Goal: Navigation & Orientation: Understand site structure

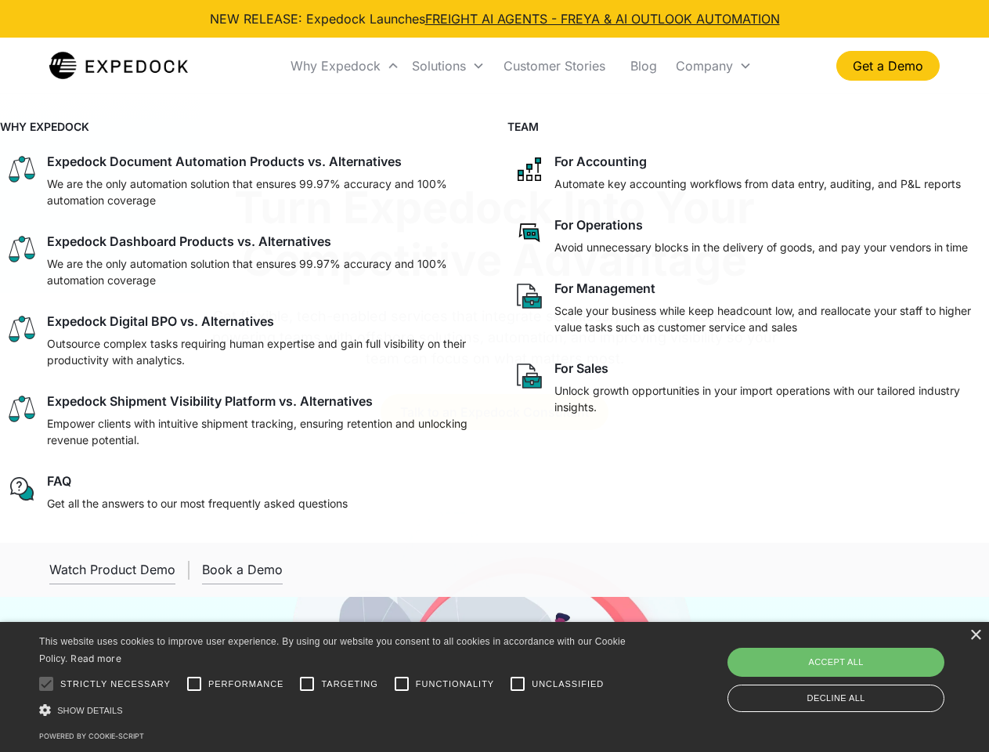
click at [345, 66] on div "Why Expedock" at bounding box center [336, 66] width 90 height 16
click at [448, 66] on div "Solutions" at bounding box center [439, 66] width 54 height 16
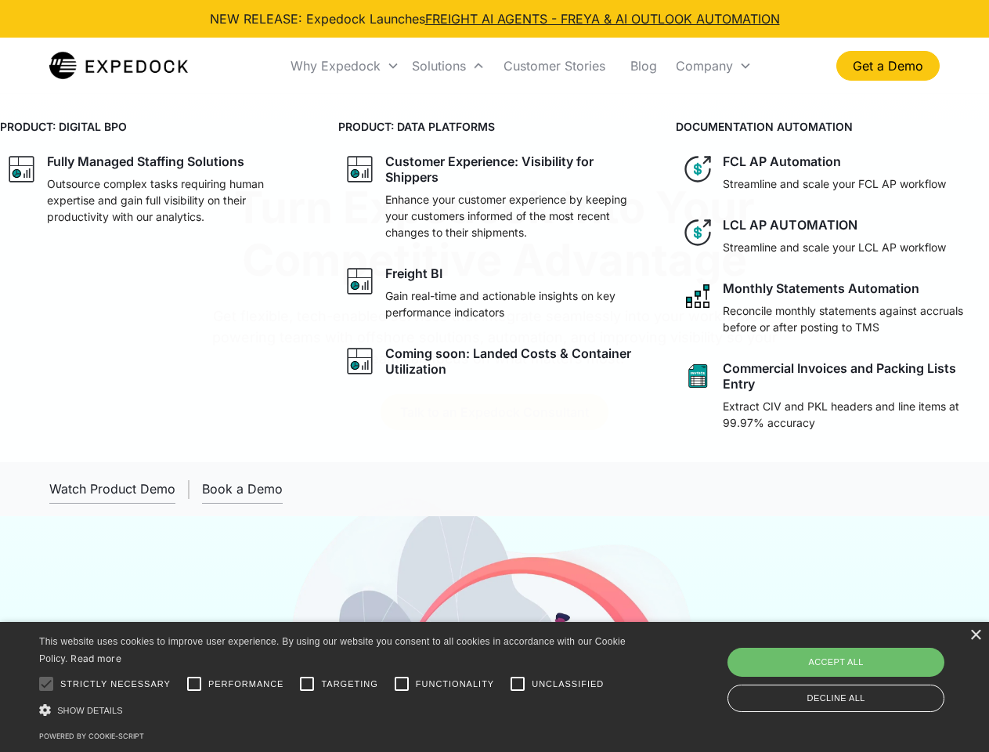
click at [714, 66] on div "Company" at bounding box center [704, 66] width 57 height 16
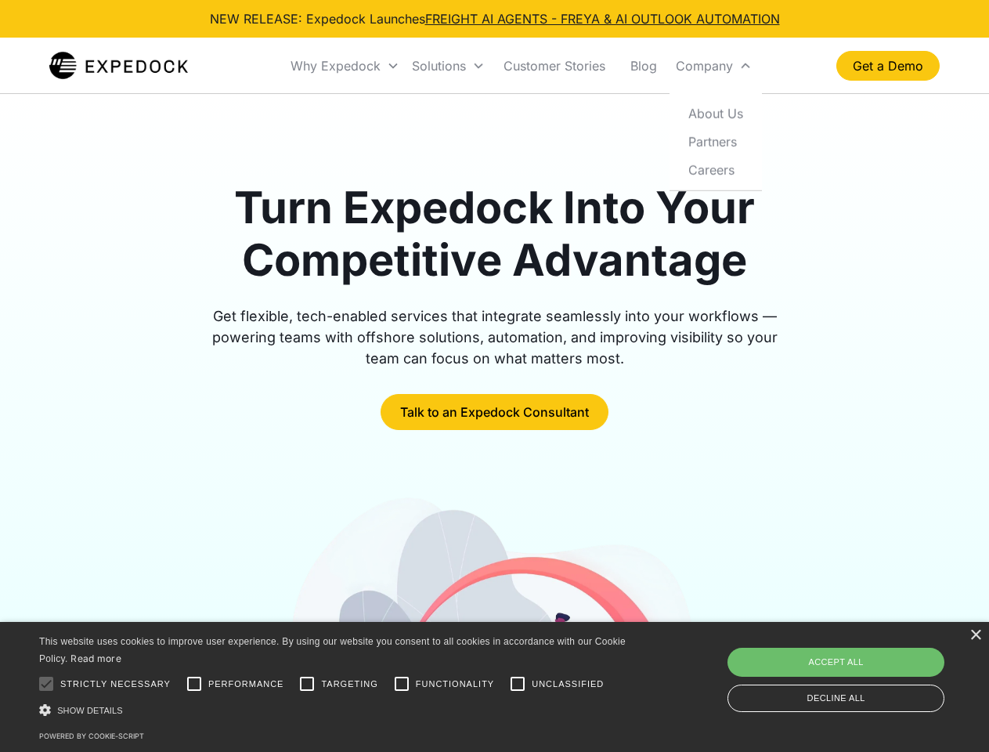
click at [46, 684] on div at bounding box center [46, 683] width 31 height 31
click at [194, 684] on input "Performance" at bounding box center [194, 683] width 31 height 31
checkbox input "true"
click at [307, 684] on input "Targeting" at bounding box center [306, 683] width 31 height 31
checkbox input "true"
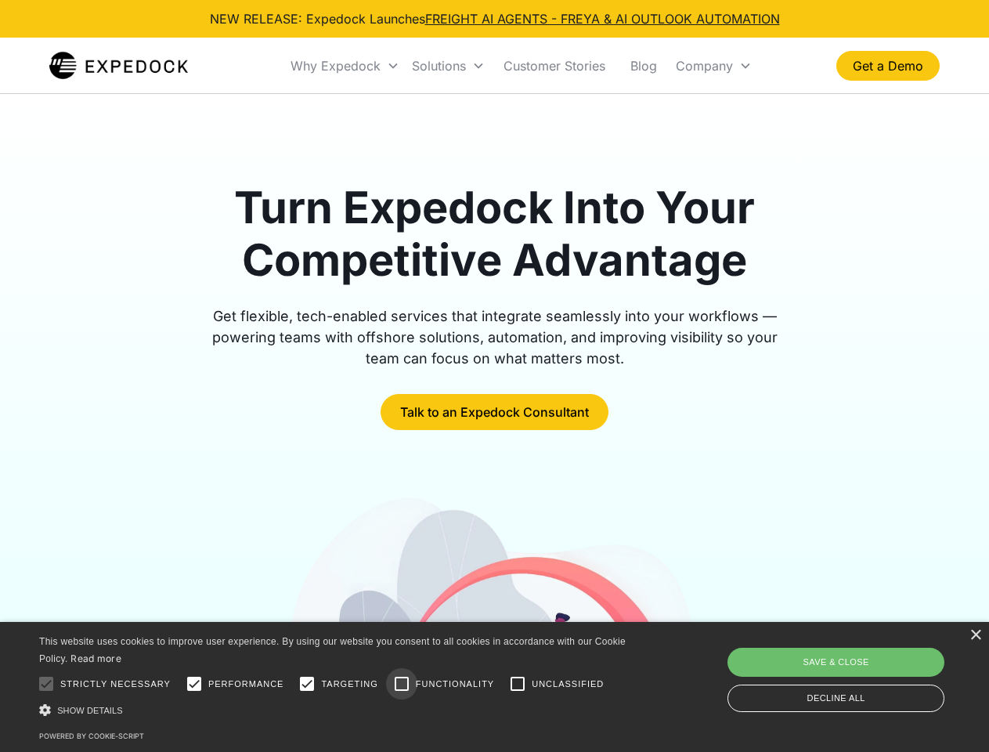
click at [402, 684] on input "Functionality" at bounding box center [401, 683] width 31 height 31
checkbox input "true"
click at [518, 684] on input "Unclassified" at bounding box center [517, 683] width 31 height 31
checkbox input "true"
click at [335, 710] on div "Show details Hide details" at bounding box center [335, 710] width 592 height 16
